Goal: Task Accomplishment & Management: Manage account settings

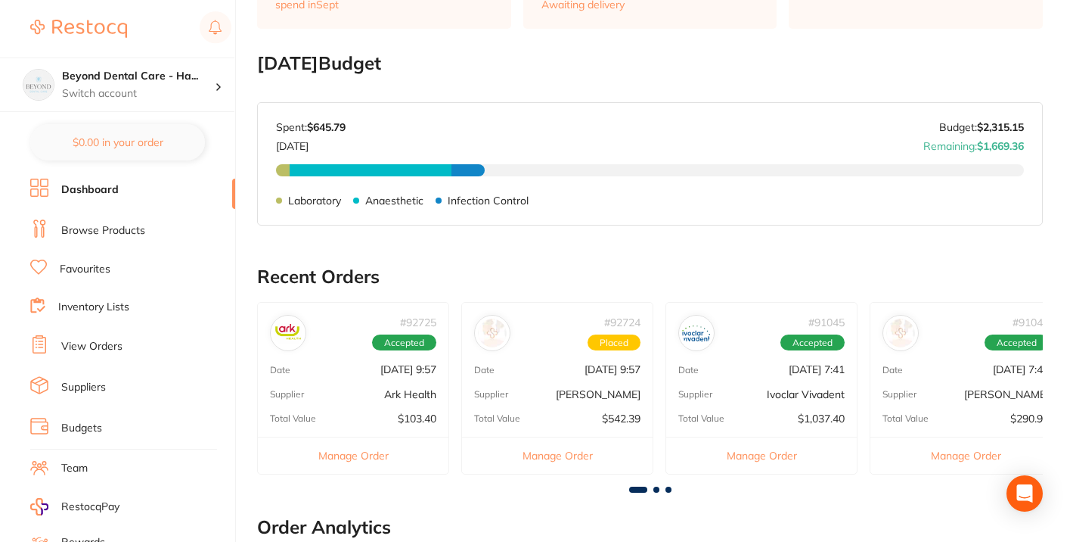
scroll to position [205, 0]
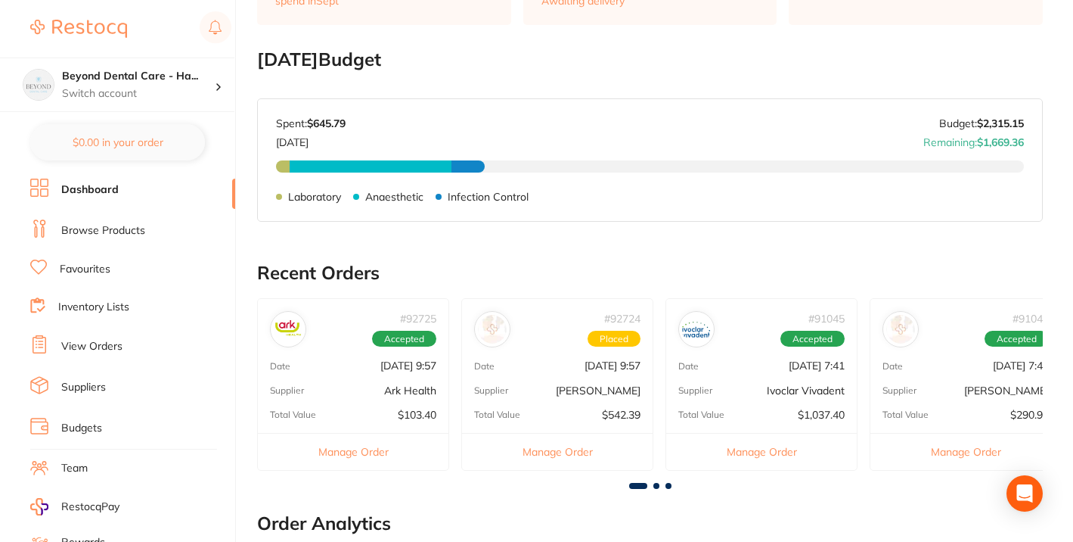
click at [91, 303] on link "Inventory Lists" at bounding box center [93, 307] width 71 height 15
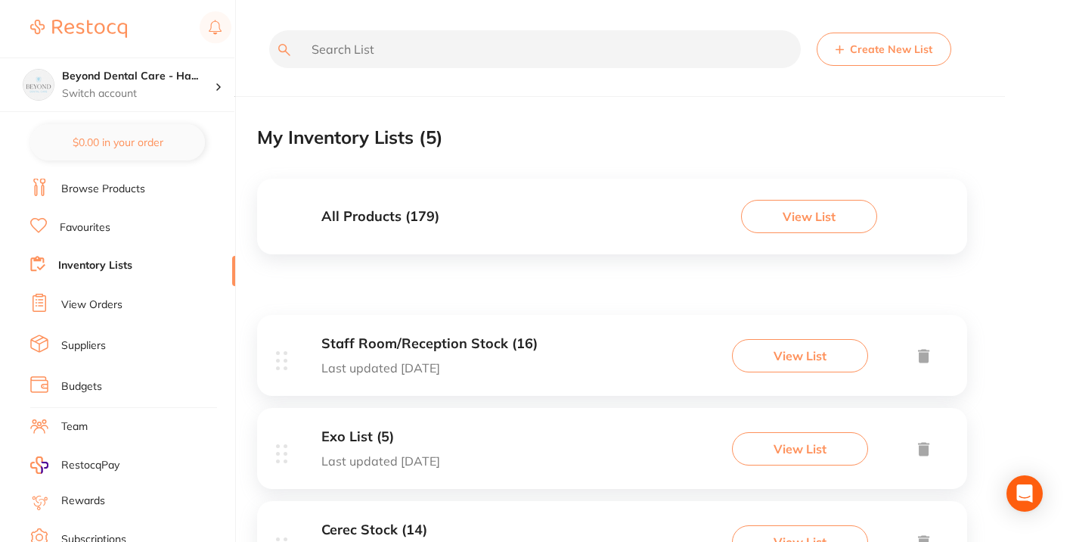
click at [454, 374] on p "Last updated [DATE]" at bounding box center [430, 368] width 216 height 14
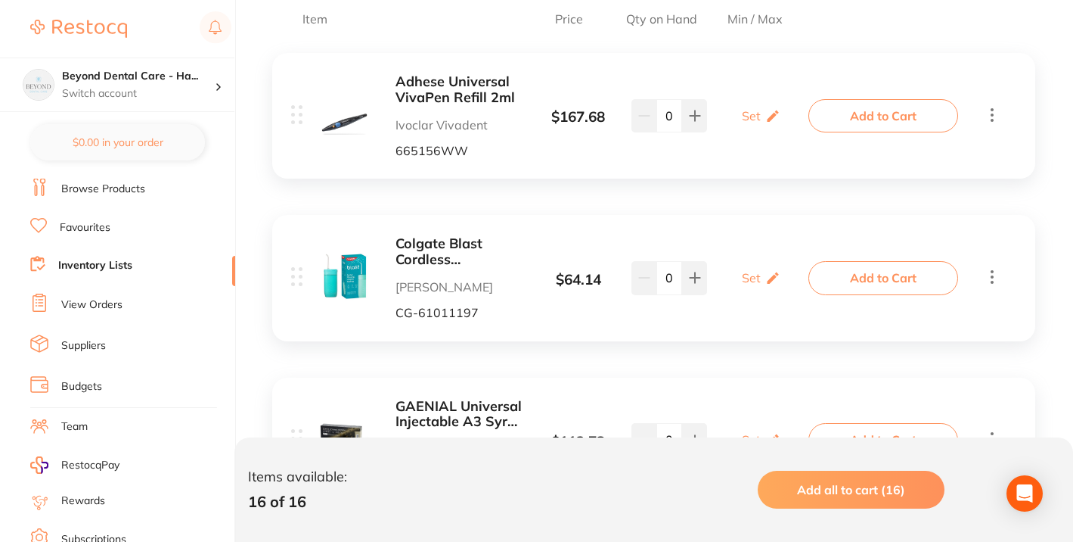
scroll to position [353, 0]
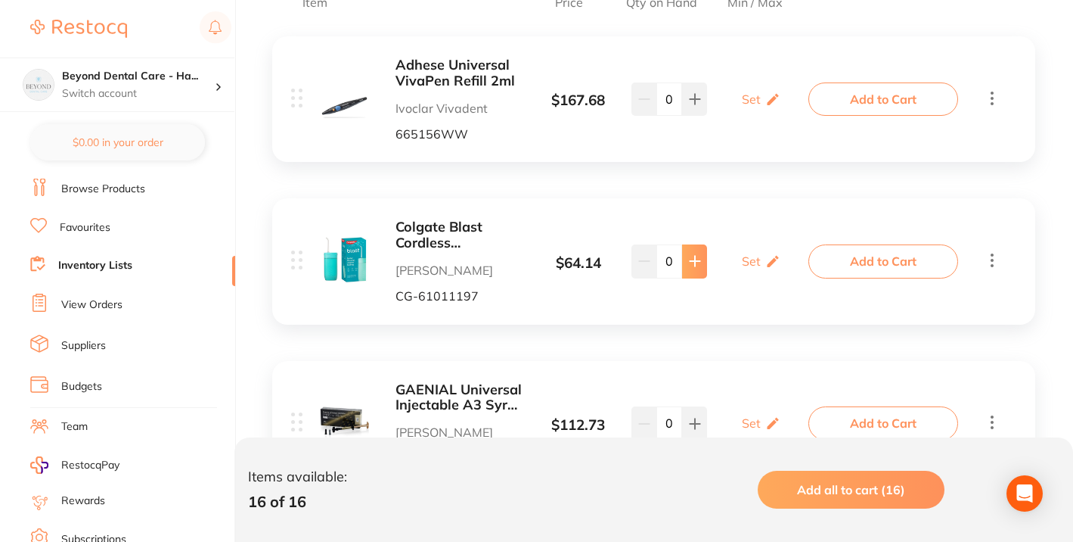
click at [697, 263] on icon at bounding box center [695, 261] width 12 height 12
type input "1"
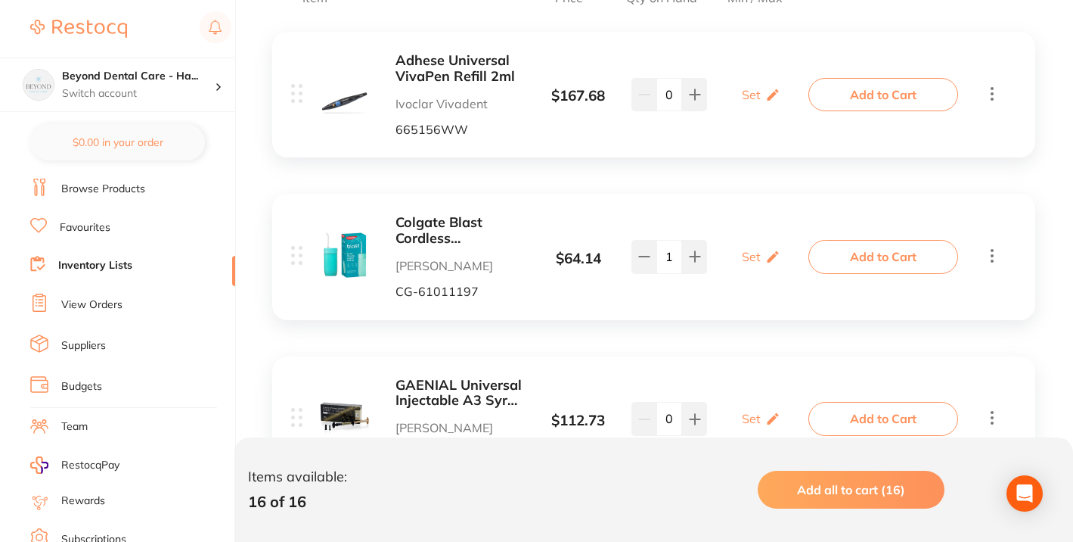
scroll to position [527, 0]
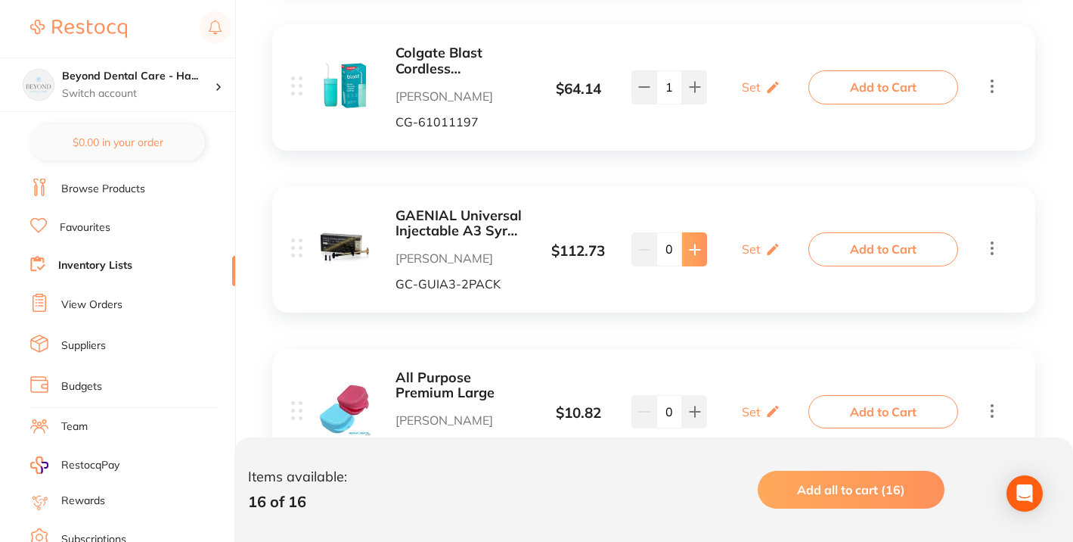
click at [692, 249] on icon at bounding box center [695, 249] width 10 height 10
type input "2"
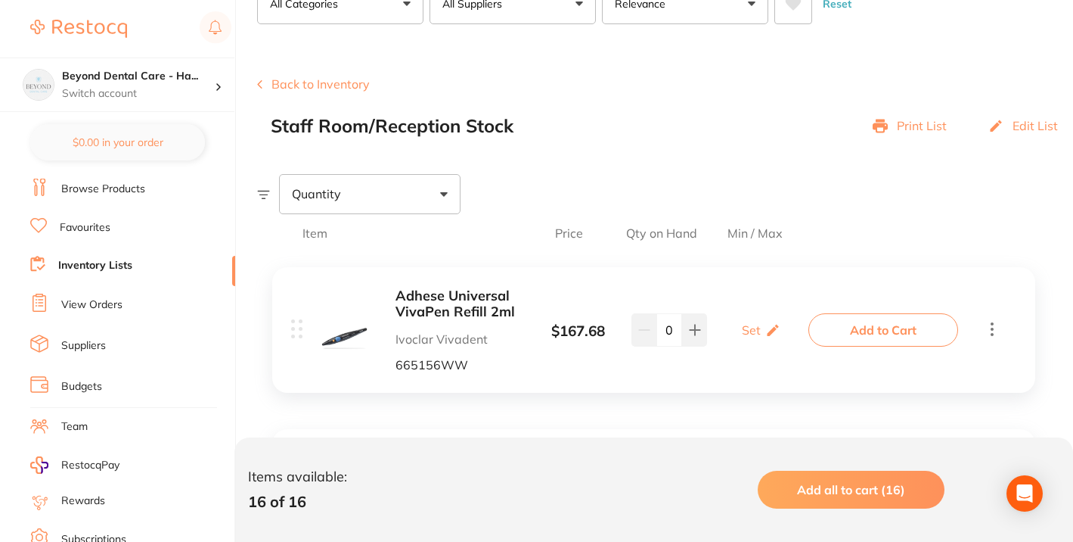
scroll to position [123, 0]
click at [694, 325] on icon at bounding box center [695, 330] width 10 height 10
type input "1"
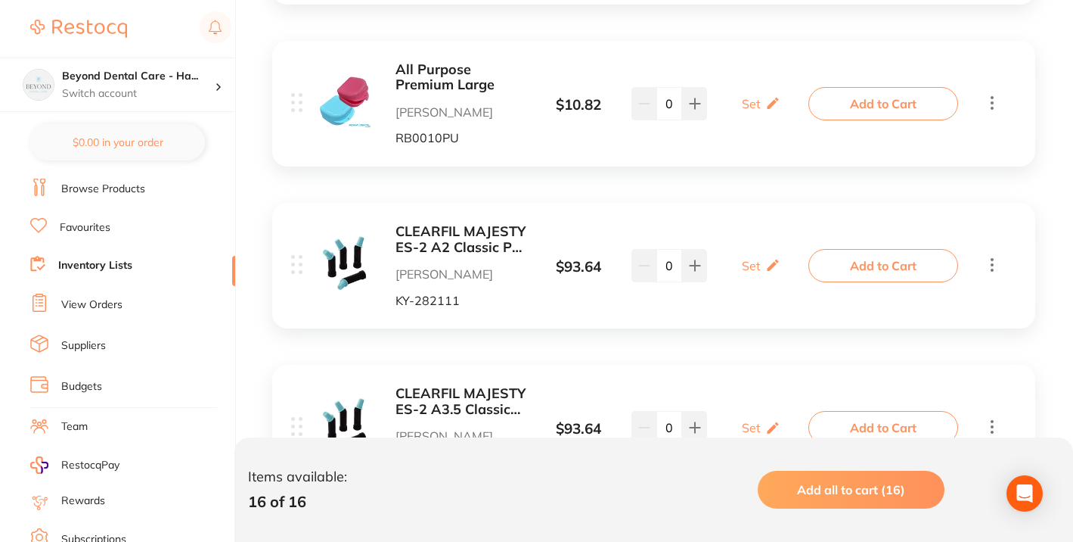
scroll to position [839, 0]
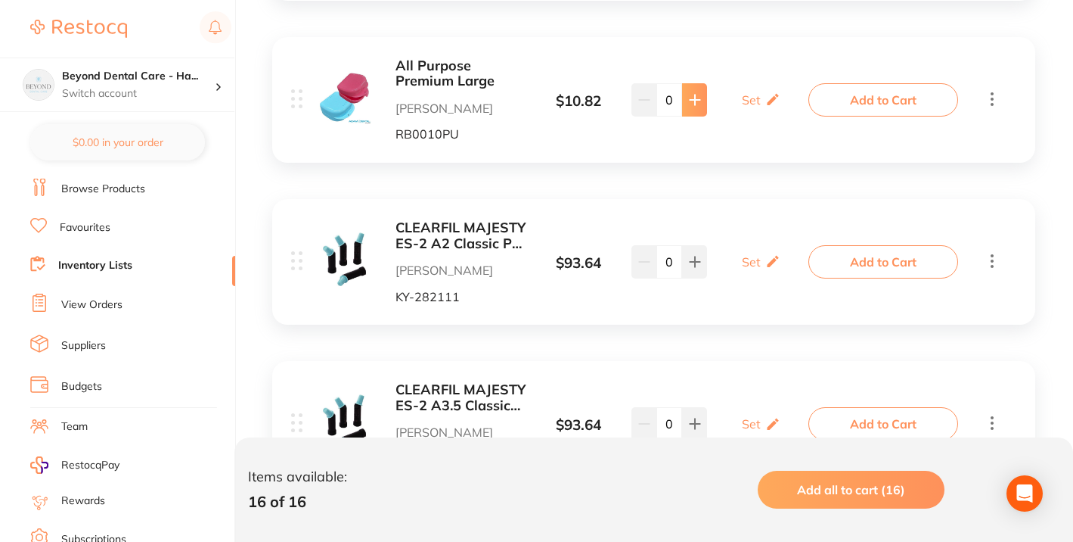
click at [696, 95] on icon at bounding box center [695, 100] width 12 height 12
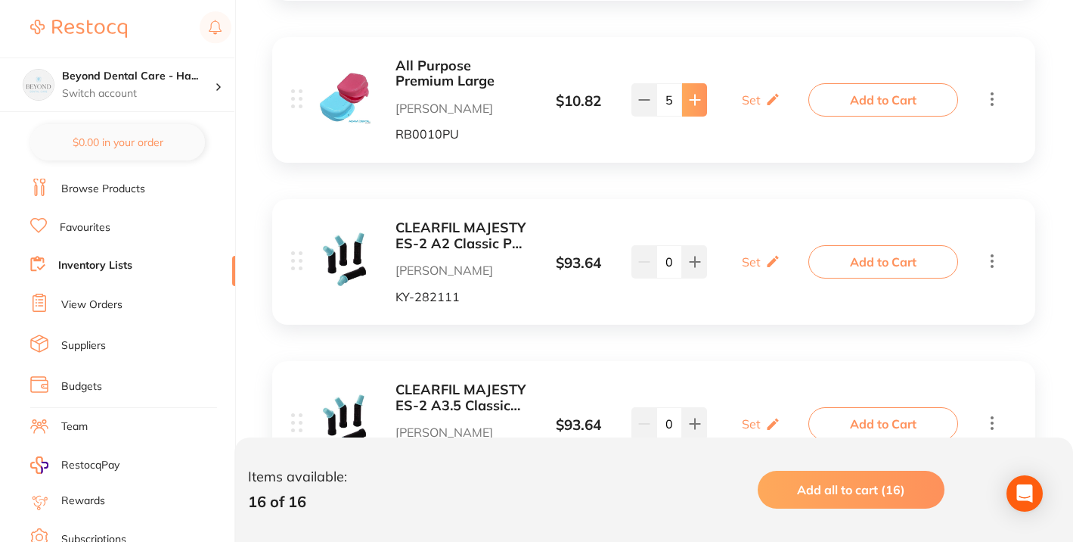
click at [696, 95] on icon at bounding box center [695, 100] width 12 height 12
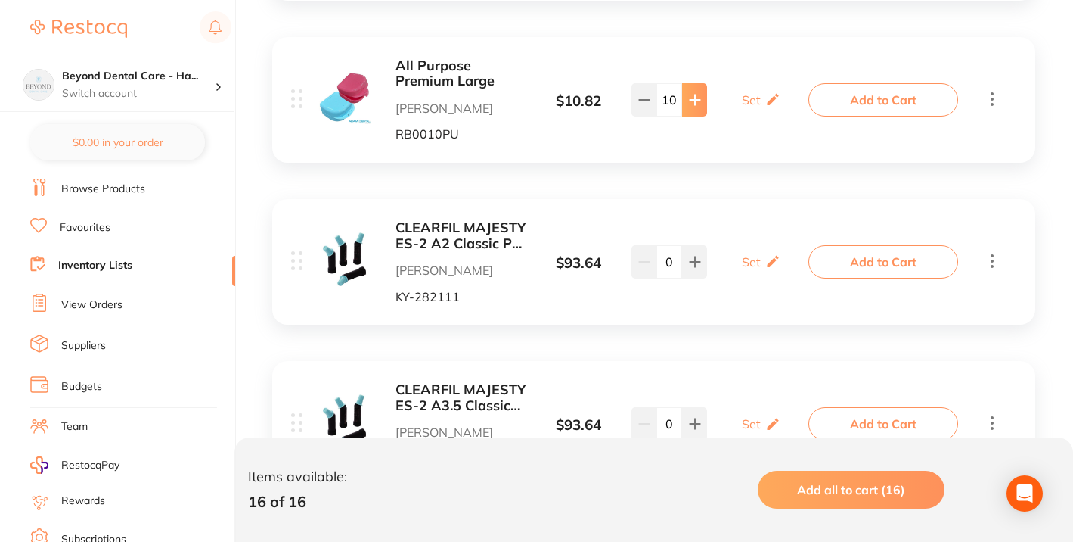
click at [696, 95] on icon at bounding box center [695, 100] width 12 height 12
type input "14"
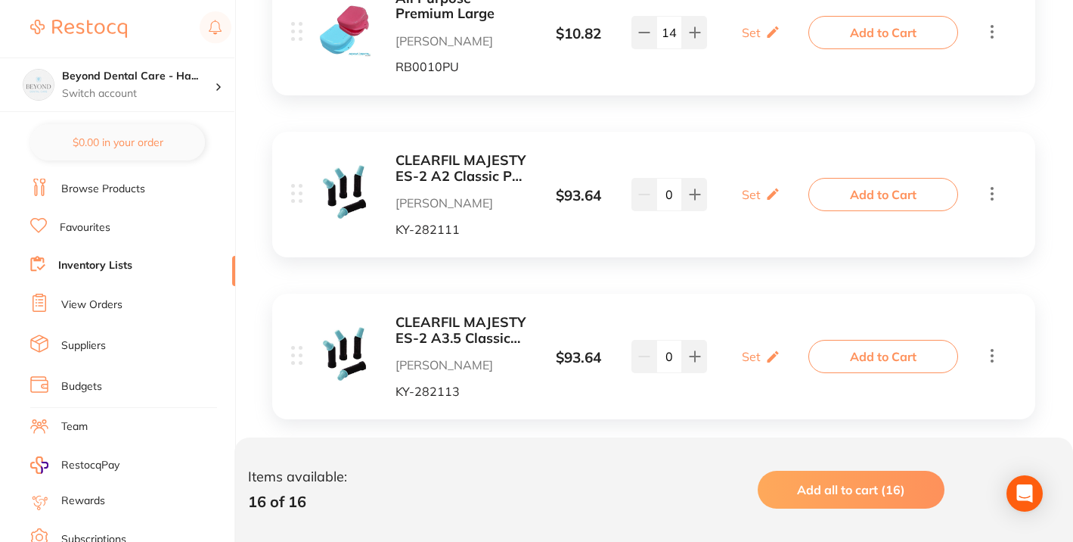
scroll to position [909, 0]
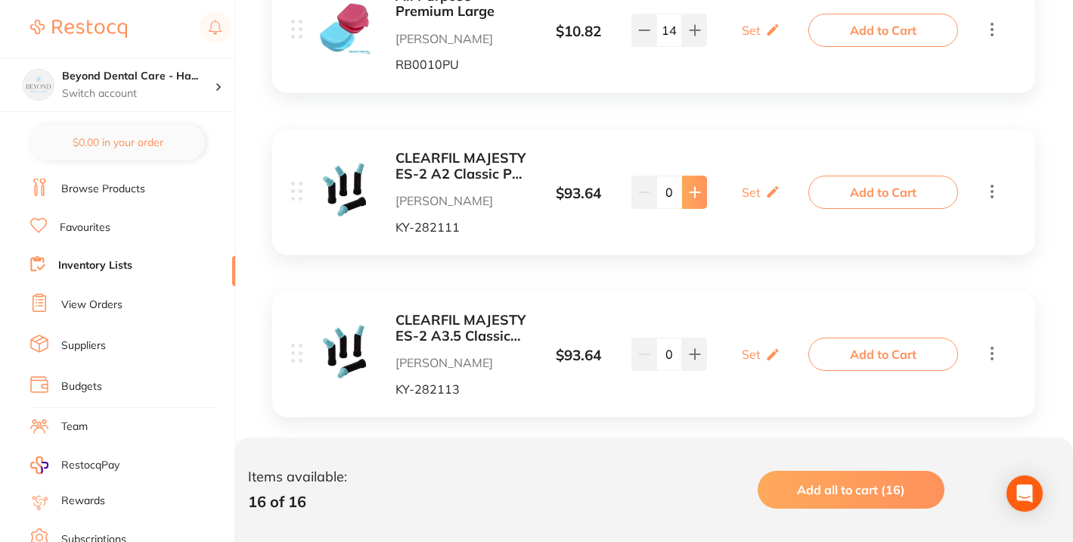
click at [700, 186] on icon at bounding box center [695, 192] width 12 height 12
type input "1"
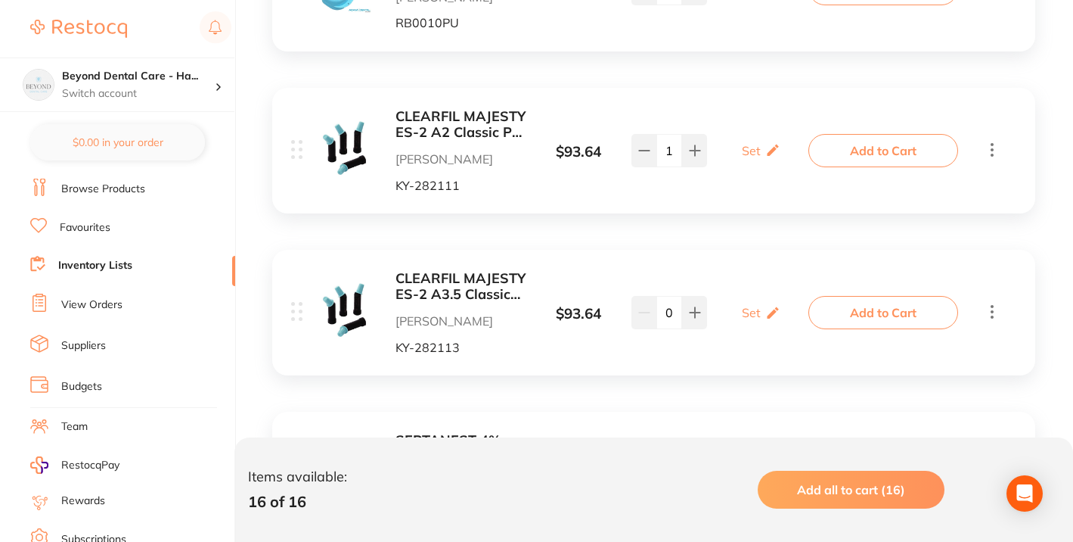
scroll to position [952, 0]
click at [694, 299] on button at bounding box center [694, 310] width 25 height 33
type input "1"
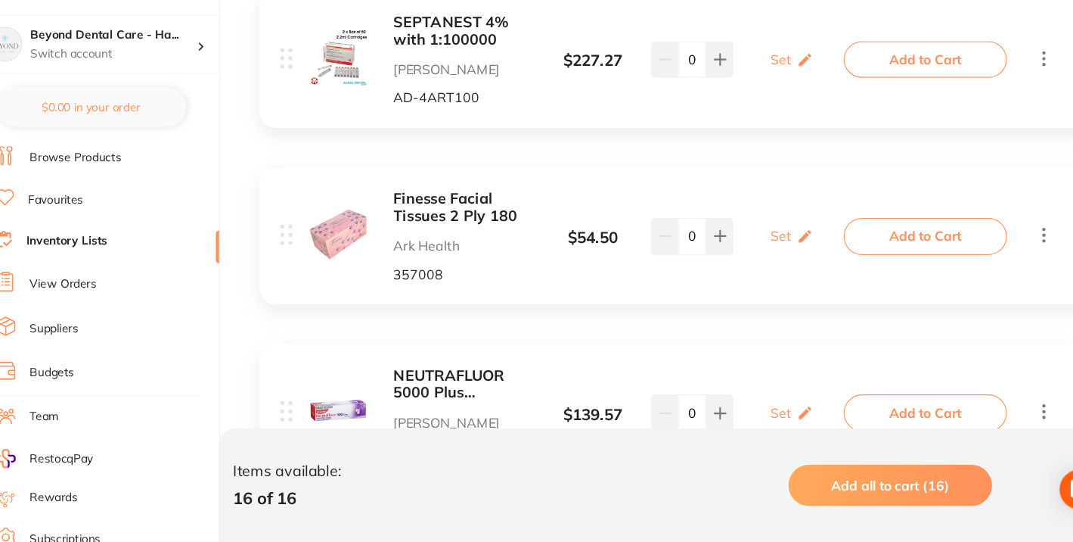
scroll to position [1328, 0]
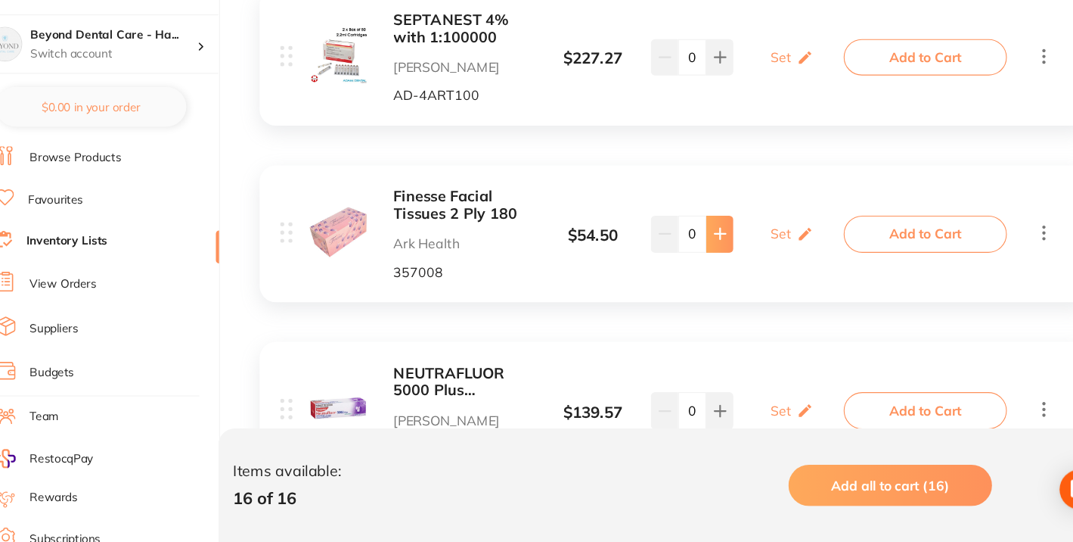
click at [704, 256] on button at bounding box center [694, 258] width 25 height 33
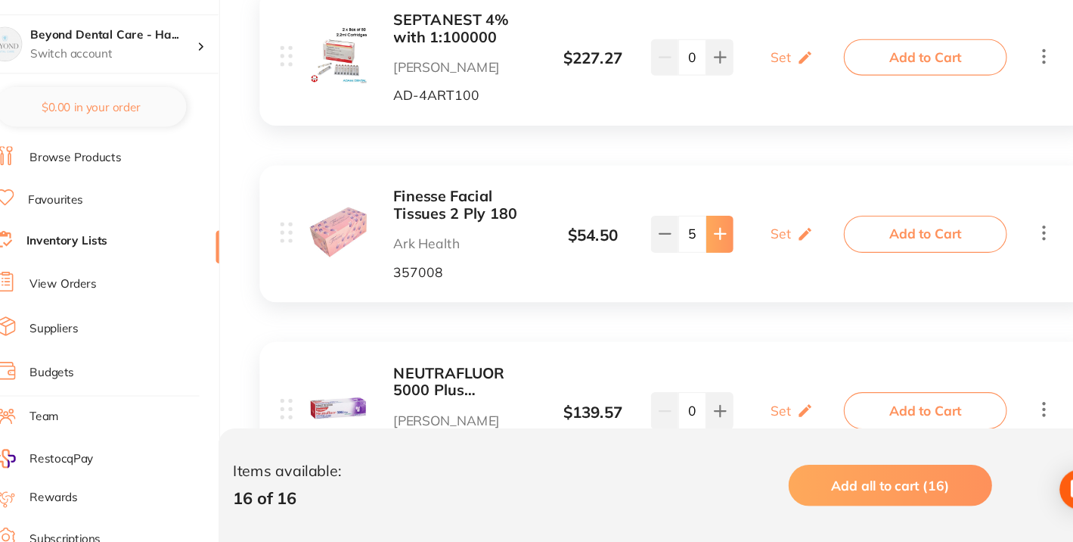
click at [704, 256] on button at bounding box center [694, 258] width 25 height 33
type input "8"
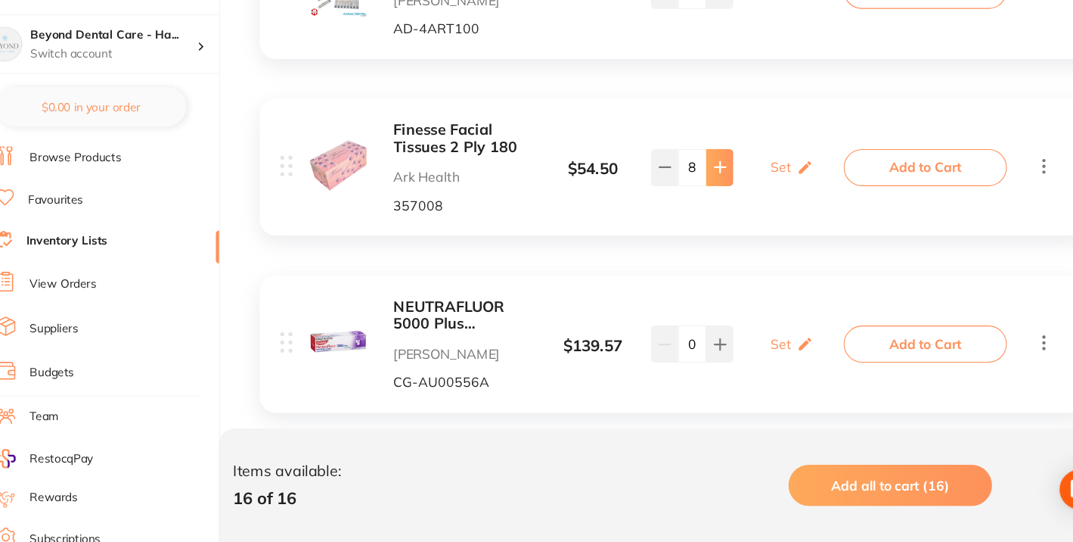
scroll to position [1392, 0]
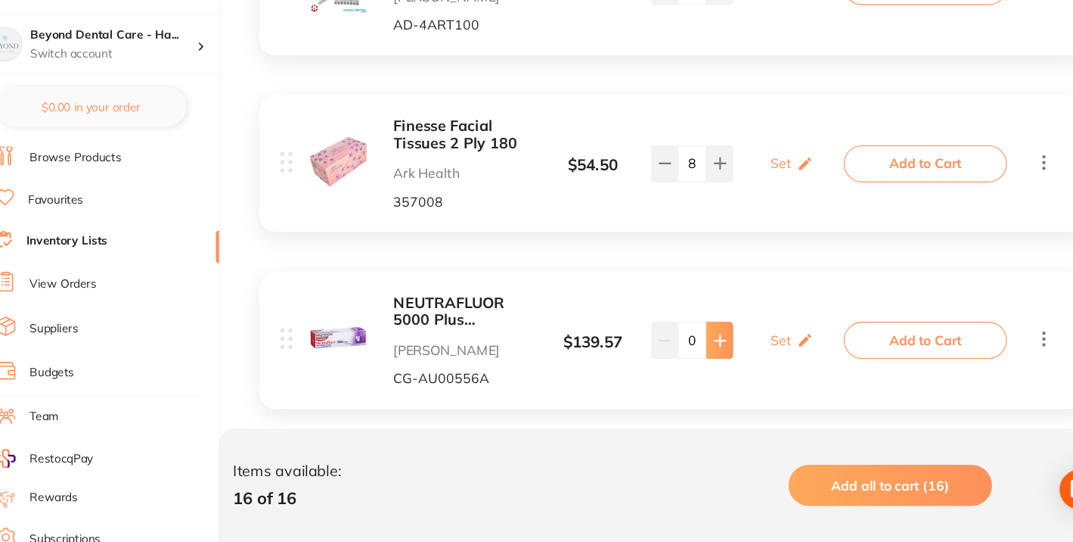
click at [695, 354] on icon at bounding box center [695, 357] width 12 height 12
type input "1"
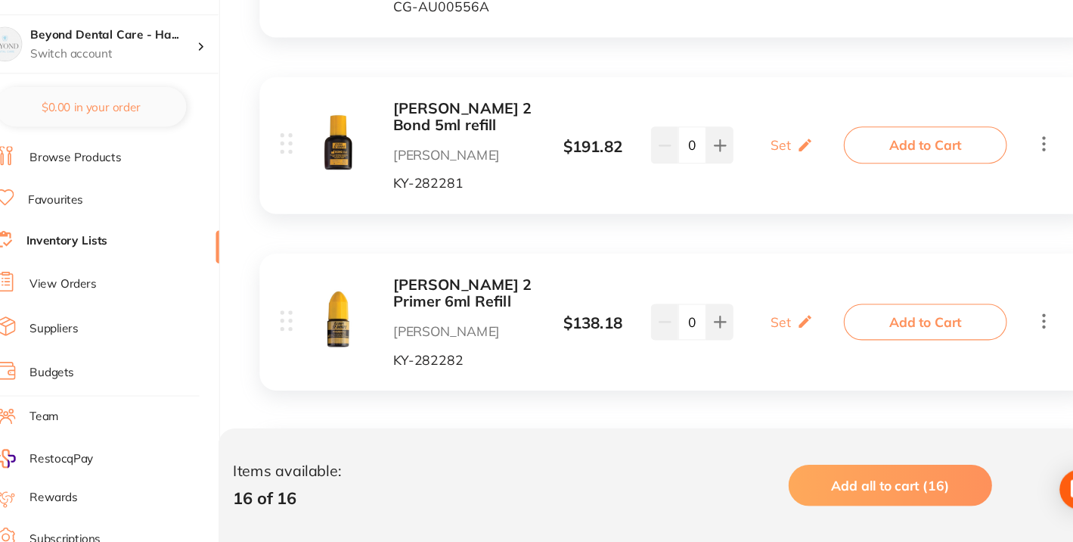
scroll to position [1741, 0]
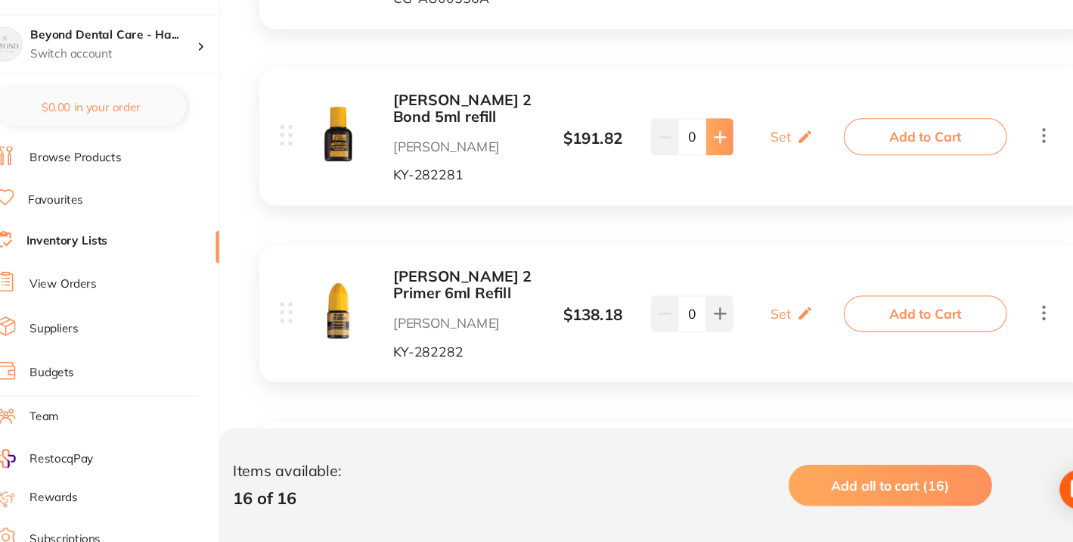
click at [689, 172] on icon at bounding box center [695, 170] width 12 height 12
type input "2"
click at [693, 337] on icon at bounding box center [695, 332] width 12 height 12
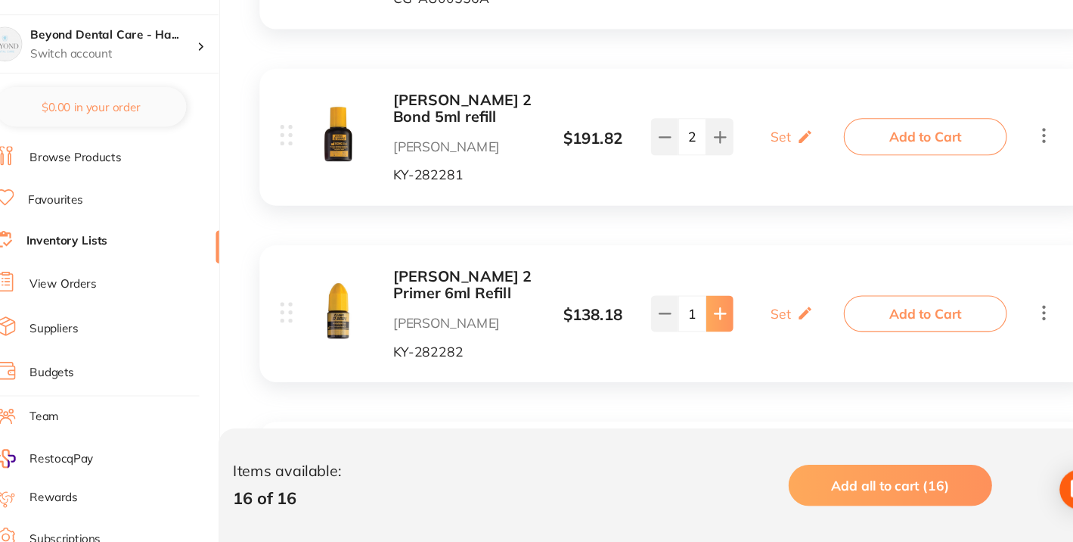
type input "2"
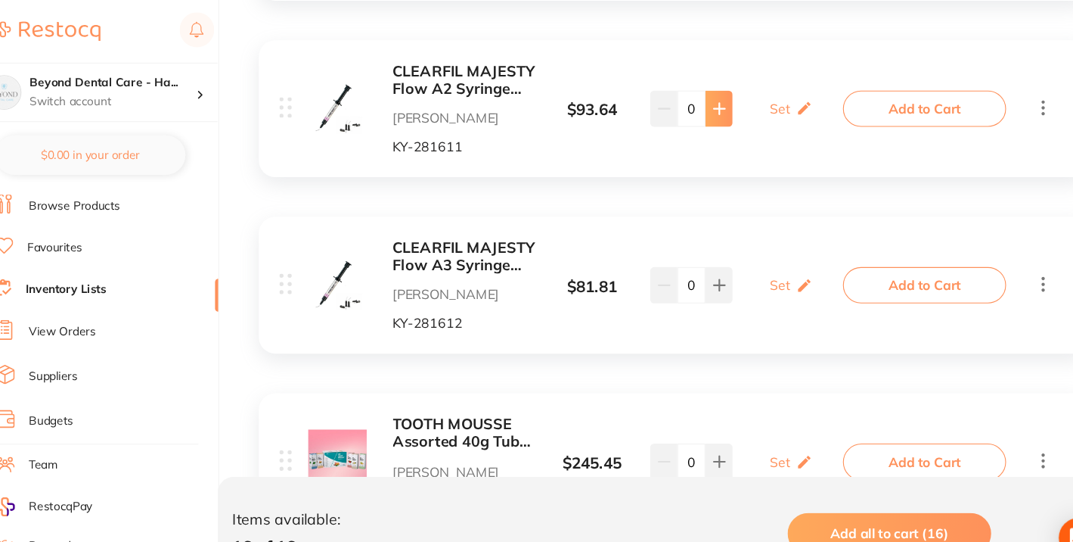
scroll to position [2120, 0]
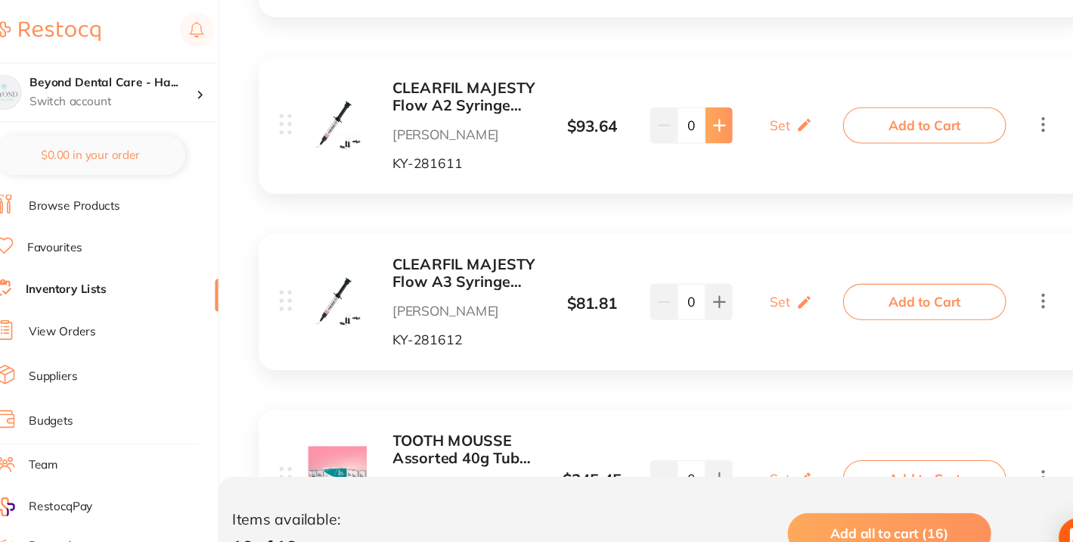
click at [699, 108] on button at bounding box center [694, 114] width 25 height 33
type input "2"
click at [699, 273] on icon at bounding box center [695, 277] width 12 height 12
type input "1"
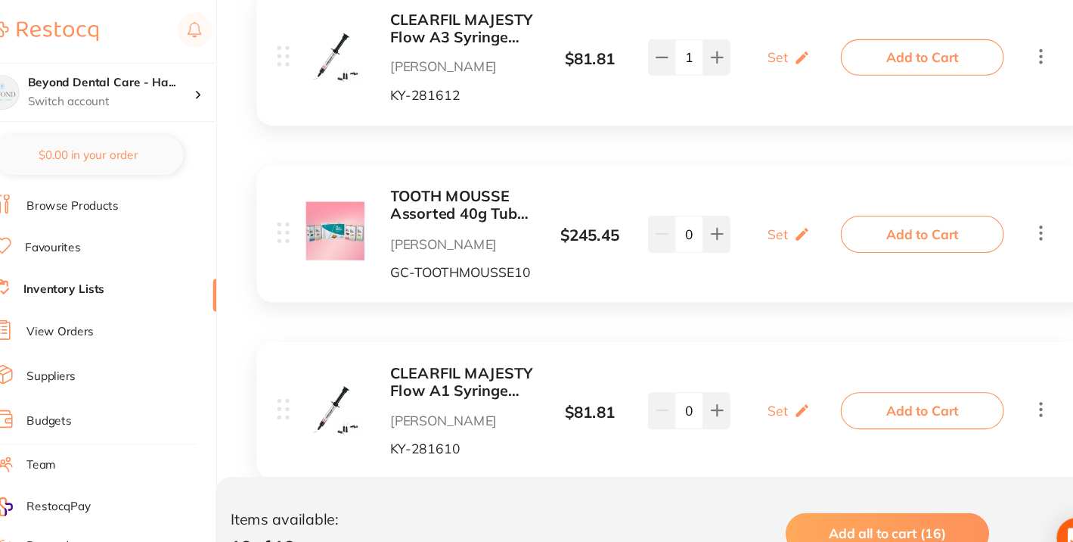
scroll to position [2552, 0]
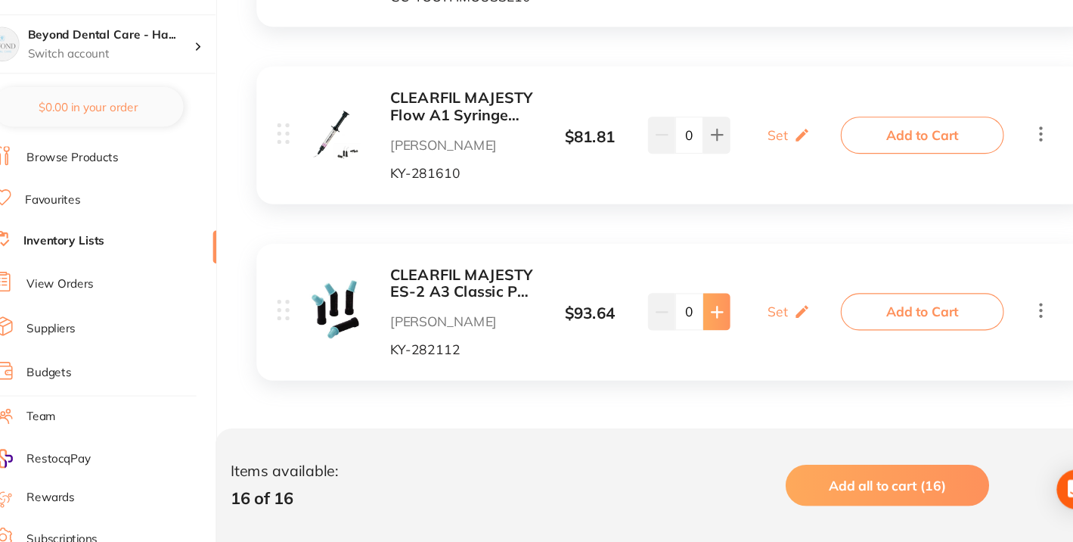
click at [694, 333] on icon at bounding box center [695, 331] width 12 height 12
type input "1"
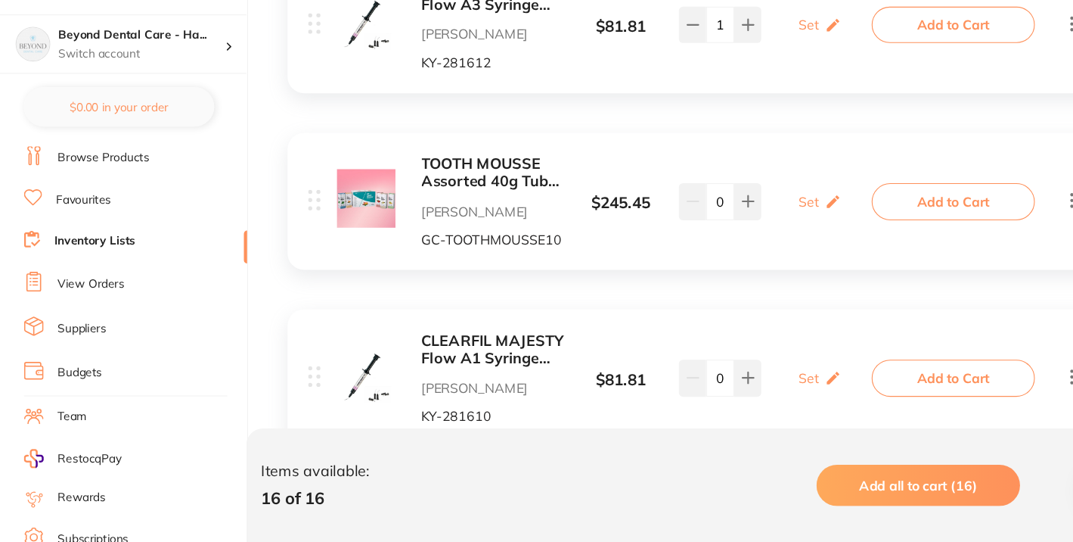
scroll to position [2332, 0]
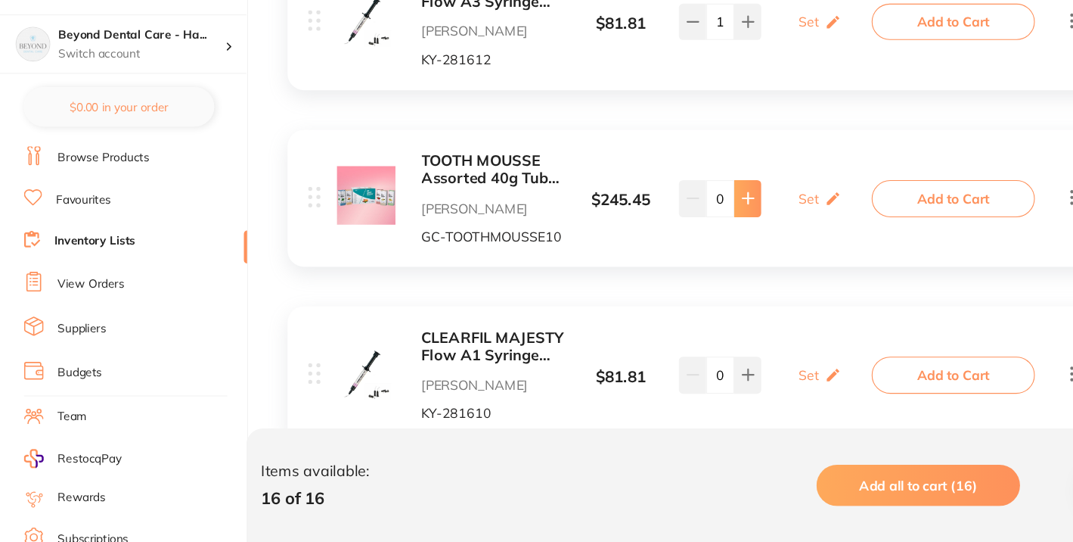
click at [690, 229] on icon at bounding box center [695, 226] width 12 height 12
type input "1"
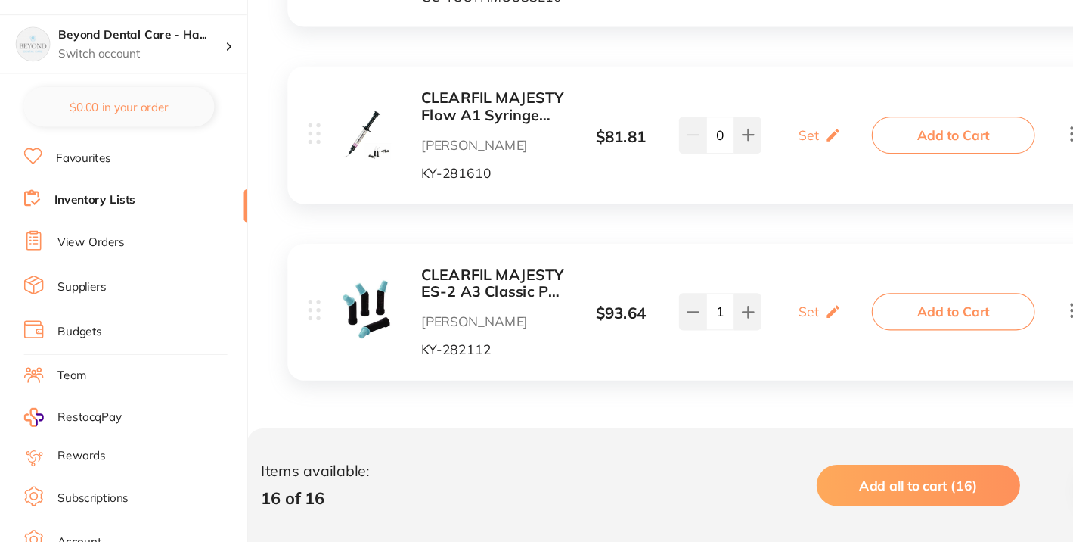
scroll to position [79, 0]
click at [94, 223] on link "Inventory Lists" at bounding box center [95, 228] width 74 height 15
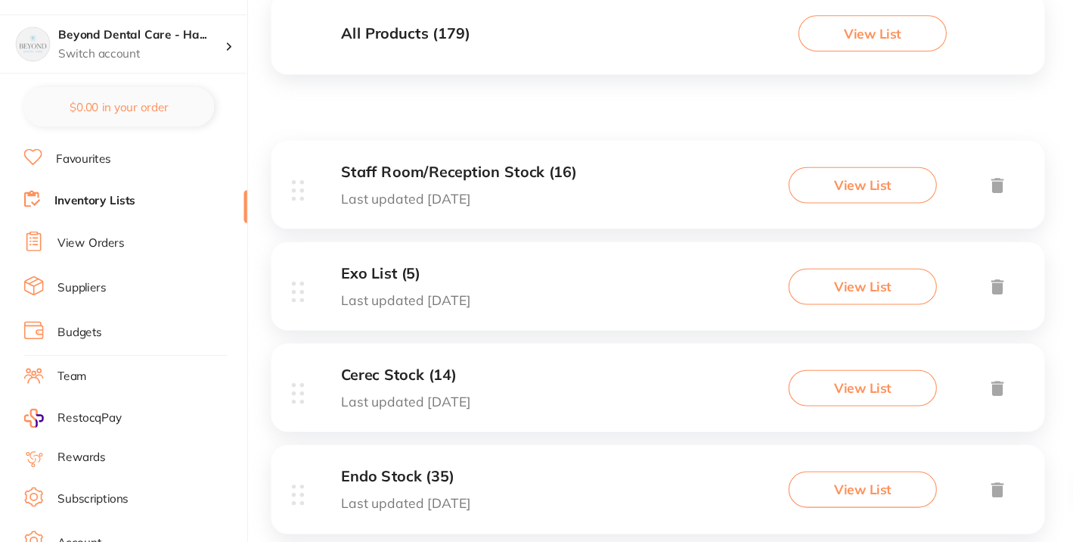
scroll to position [145, 0]
